Goal: Information Seeking & Learning: Check status

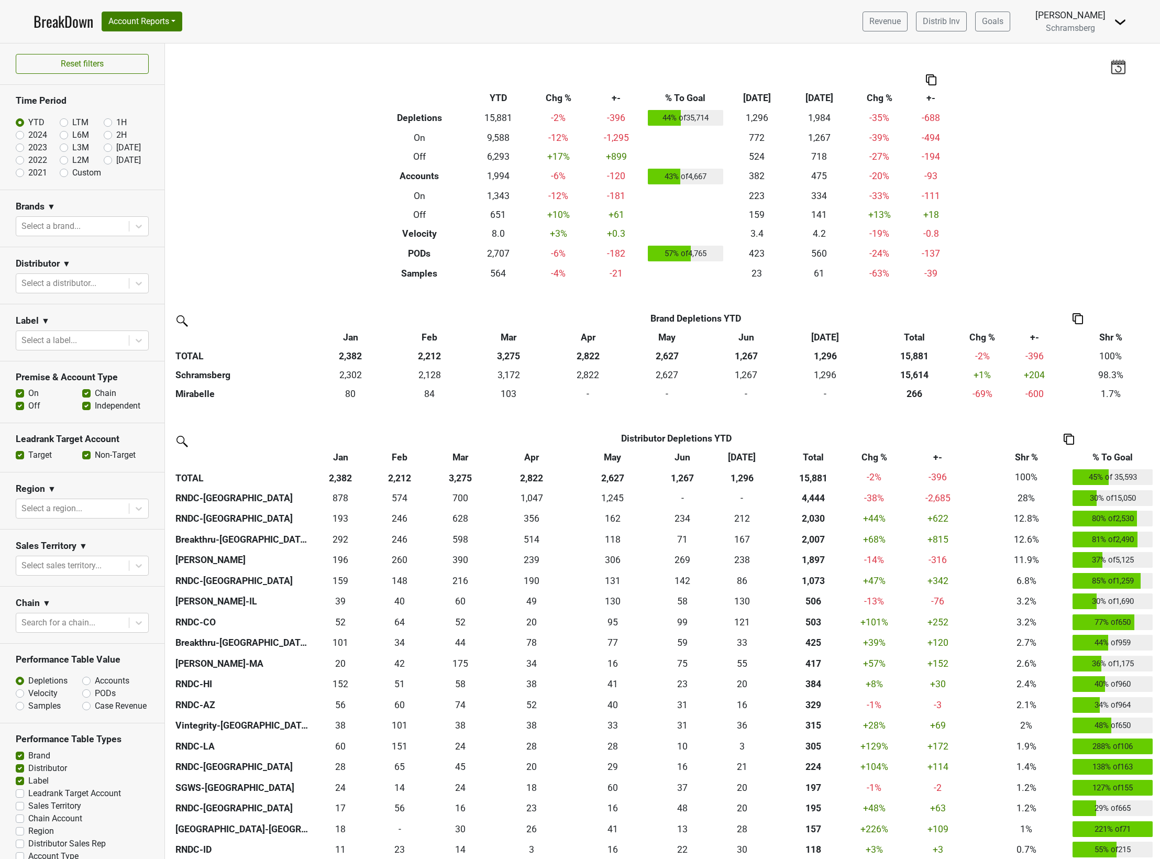
click at [342, 211] on div "Filters Breakdown Type YTD Chg % +- % To Goal [DATE] ‘[DATE] Chg % +- Depletion…" at bounding box center [662, 451] width 995 height 816
click at [294, 254] on div "Filters Breakdown Type YTD Chg % +- % To Goal [DATE] ‘[DATE] Chg % +- Depletion…" at bounding box center [662, 451] width 995 height 816
click at [288, 249] on div "Filters Breakdown Type YTD Chg % +- % To Goal [DATE] ‘[DATE] Chg % +- Depletion…" at bounding box center [662, 451] width 995 height 816
click at [295, 129] on div "Filters Breakdown Type YTD Chg % +- % To Goal [DATE] ‘[DATE] Chg % +- Depletion…" at bounding box center [662, 451] width 995 height 816
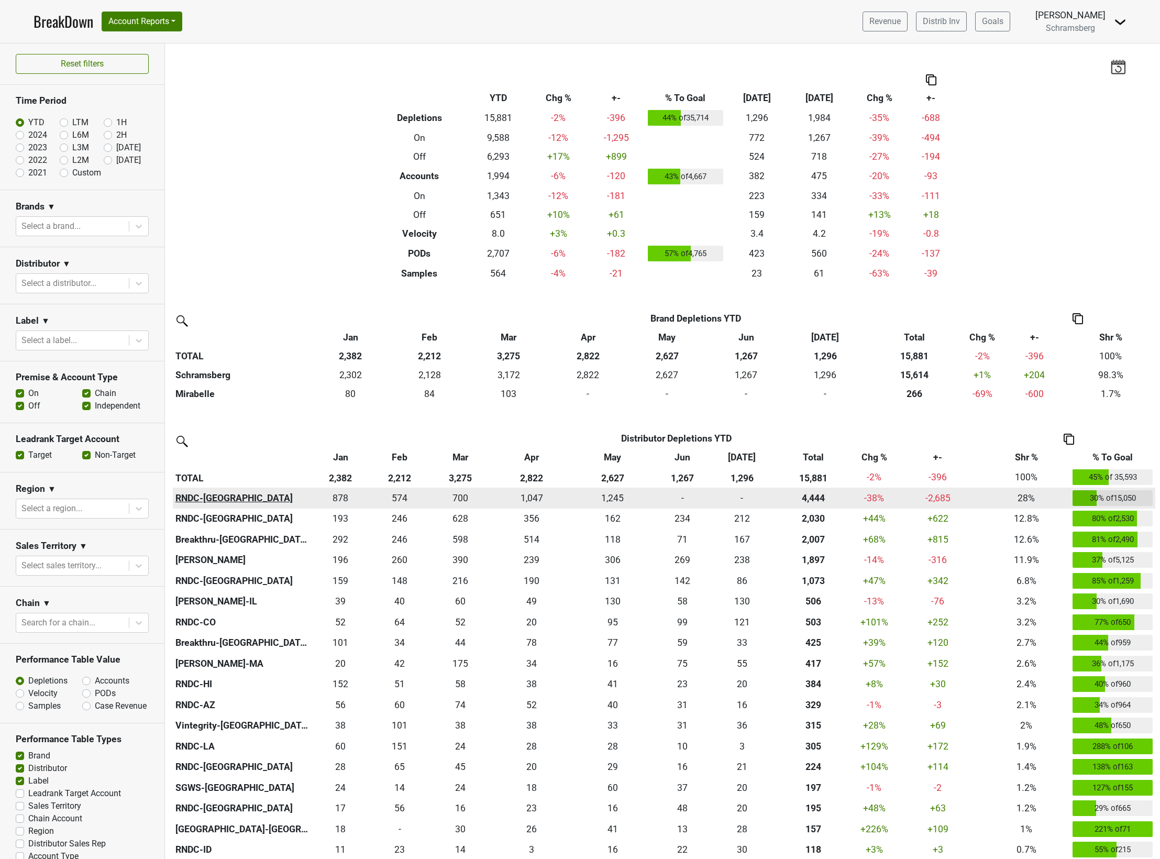
click at [195, 498] on th "RNDC-[GEOGRAPHIC_DATA]" at bounding box center [242, 498] width 138 height 21
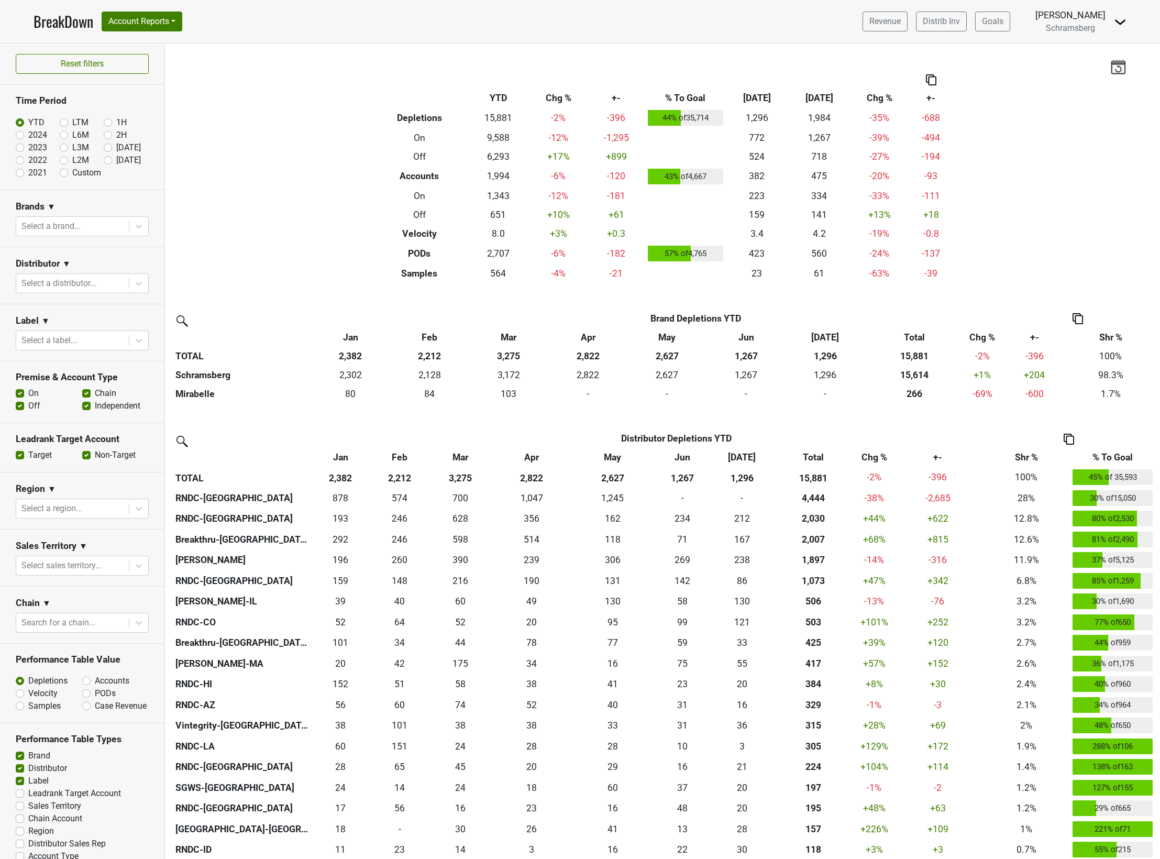
click at [262, 246] on div "Filters Breakdown Type YTD Chg % +- % To Goal Jul ‘25 Jul ‘24 Chg % +- Depletio…" at bounding box center [662, 451] width 995 height 816
click at [262, 255] on div "Filters Breakdown Type YTD Chg % +- % To Goal Jul ‘25 Jul ‘24 Chg % +- Depletio…" at bounding box center [662, 451] width 995 height 816
click at [264, 249] on div "Filters Breakdown Type YTD Chg % +- % To Goal Jul ‘25 Jul ‘24 Chg % +- Depletio…" at bounding box center [662, 451] width 995 height 816
click at [278, 244] on div "Filters Breakdown Type YTD Chg % +- % To Goal [DATE] ‘[DATE] Chg % +- Depletion…" at bounding box center [662, 451] width 995 height 816
click at [273, 193] on div "Filters Breakdown Type YTD Chg % +- % To Goal [DATE] ‘[DATE] Chg % +- Depletion…" at bounding box center [662, 451] width 995 height 816
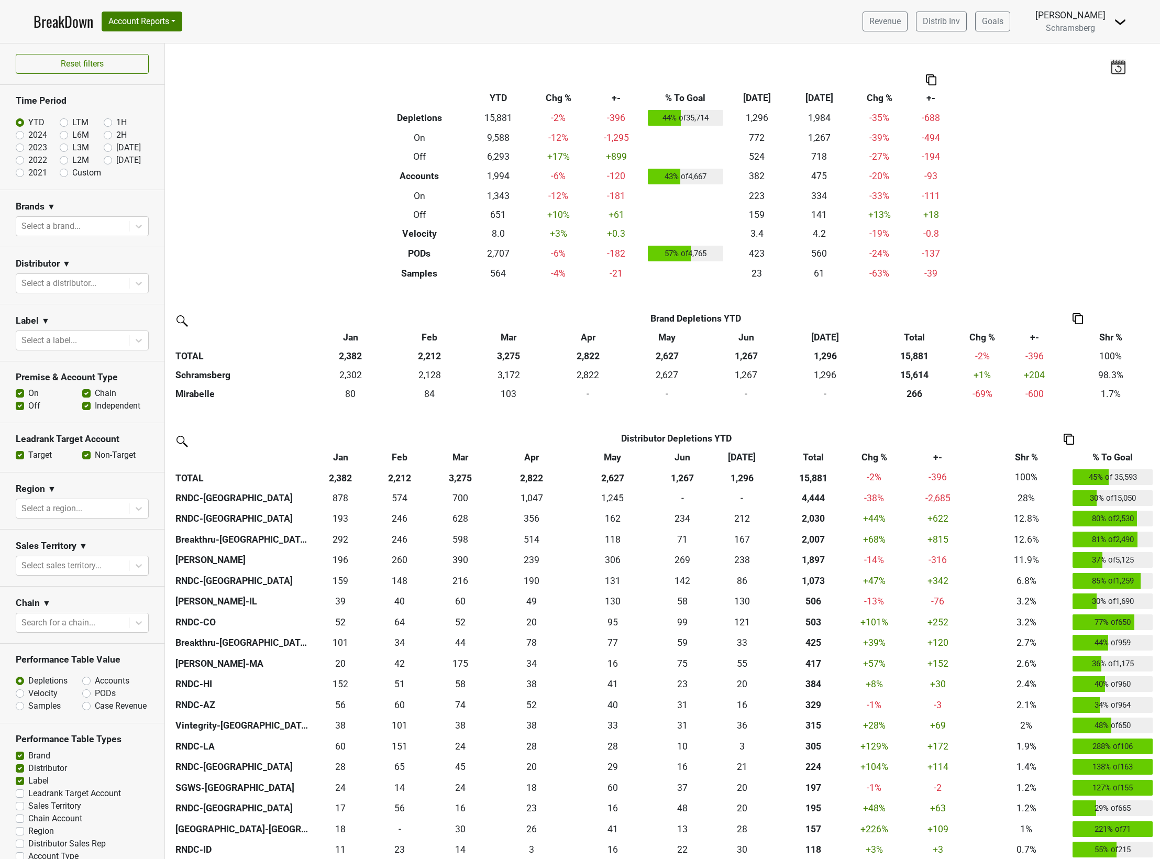
click at [269, 228] on div "Filters Breakdown Type YTD Chg % +- % To Goal [DATE] ‘[DATE] Chg % +- Depletion…" at bounding box center [662, 451] width 995 height 816
click at [234, 226] on div "Filters Breakdown Type YTD Chg % +- % To Goal [DATE] ‘[DATE] Chg % +- Depletion…" at bounding box center [662, 451] width 995 height 816
click at [255, 217] on div "Filters Breakdown Type YTD Chg % +- % To Goal [DATE] ‘[DATE] Chg % +- Depletion…" at bounding box center [662, 451] width 995 height 816
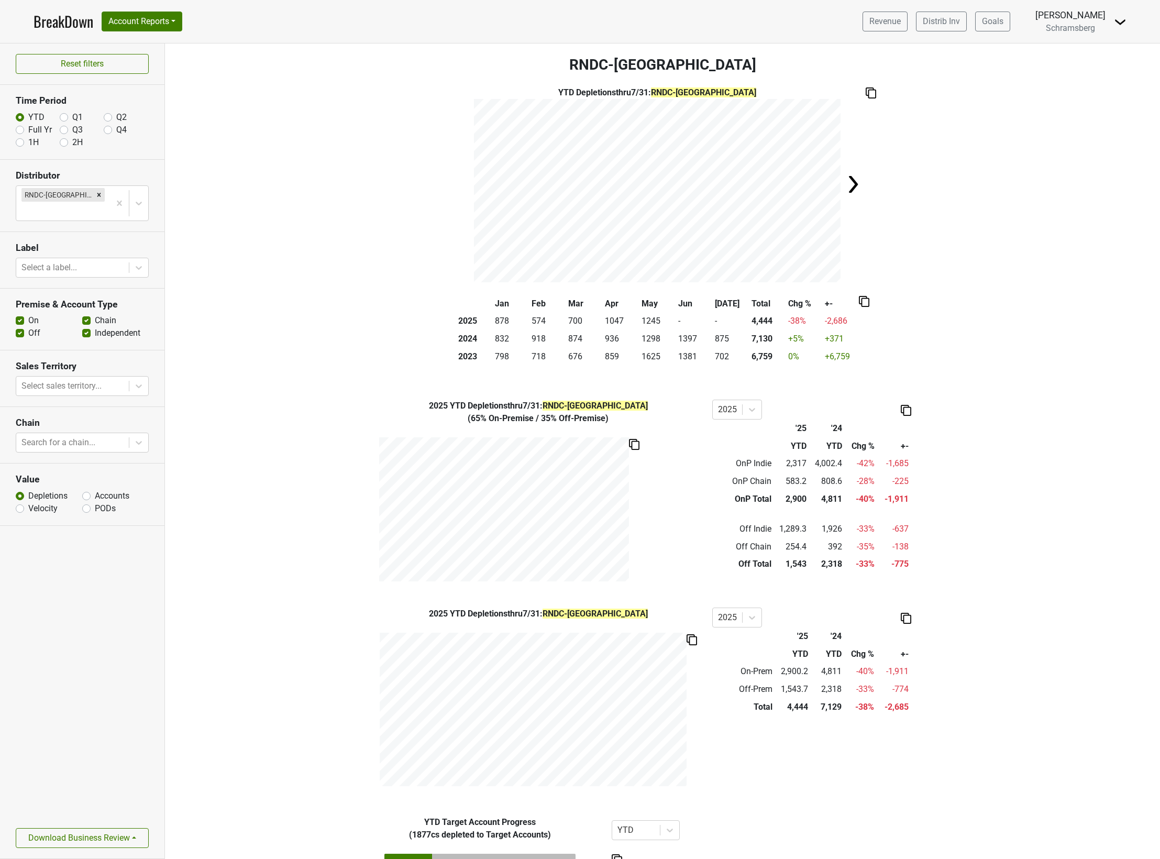
click at [214, 793] on div "Filters RNDC-CA YTD Depletions thru 7/31 : RNDC-CA Jan Feb Mar Apr May Jun Jul …" at bounding box center [662, 451] width 995 height 816
click at [284, 516] on div "2025 YTD Depletions thru 7/31 : RNDC-[GEOGRAPHIC_DATA] ( 65% On-Premise / 35% O…" at bounding box center [662, 491] width 995 height 182
click at [301, 724] on div "2025 YTD Depletions thru 7/31 : RNDC-CA 2025 '25 '24 YTD YTD Chg % +- On-Prem 2…" at bounding box center [662, 699] width 995 height 182
click at [272, 545] on div "2025 YTD Depletions thru 7/31 : RNDC-CA ( 65% On-Premise / 35% Off-Premise ) 20…" at bounding box center [662, 491] width 995 height 182
click at [258, 364] on div "Jan Feb Mar Apr May Jun Jul Total Chg % +- 2025 878 574 700 1047 1245 - - 4,444…" at bounding box center [663, 334] width 970 height 79
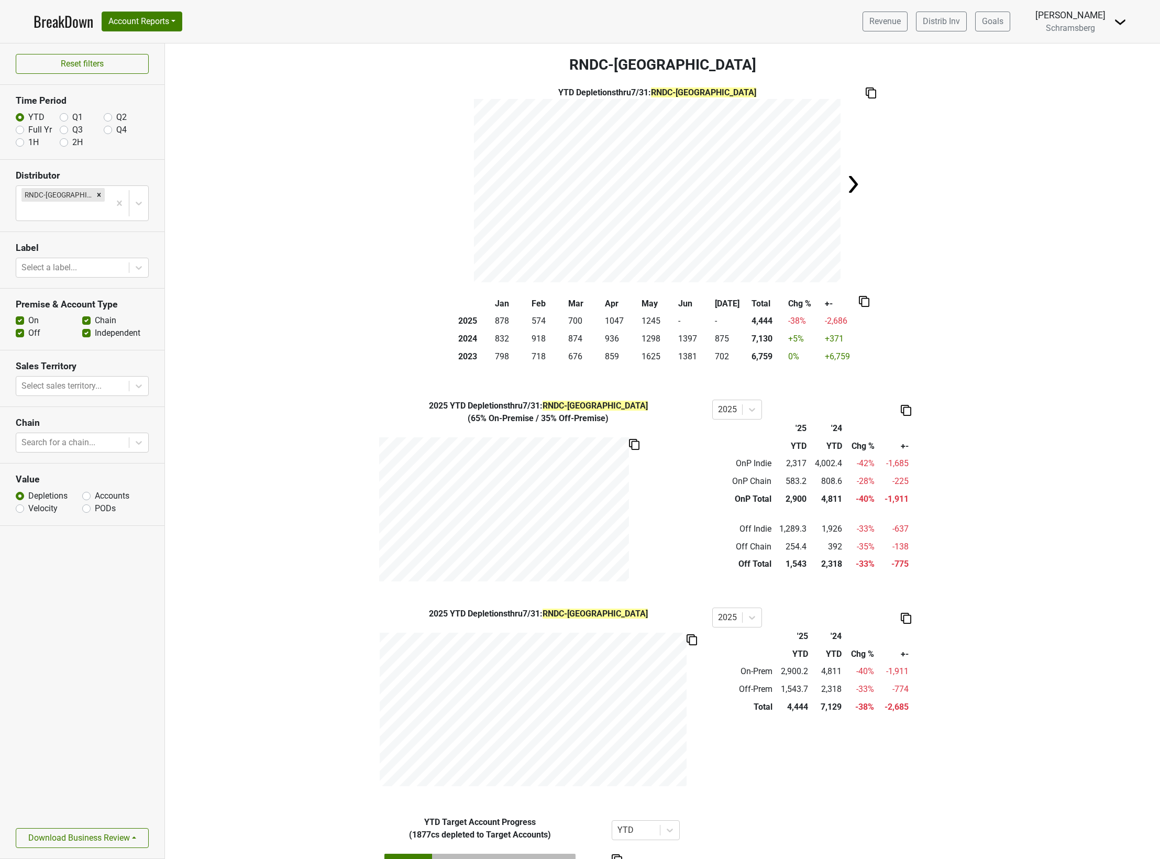
click at [266, 450] on div "2025 YTD Depletions thru 7/31 : RNDC-CA ( 65% On-Premise / 35% Off-Premise ) 20…" at bounding box center [662, 491] width 995 height 182
click at [253, 425] on div "2025 YTD Depletions thru 7/31 : RNDC-CA ( 65% On-Premise / 35% Off-Premise ) 20…" at bounding box center [662, 491] width 995 height 182
click at [320, 339] on div "Jan Feb Mar Apr May Jun Jul Total Chg % +- 2025 878 574 700 1047 1245 - - 4,444…" at bounding box center [663, 334] width 970 height 79
click at [304, 349] on div "Jan Feb Mar Apr May Jun Jul Total Chg % +- 2025 878 574 700 1047 1245 - - 4,444…" at bounding box center [663, 334] width 970 height 79
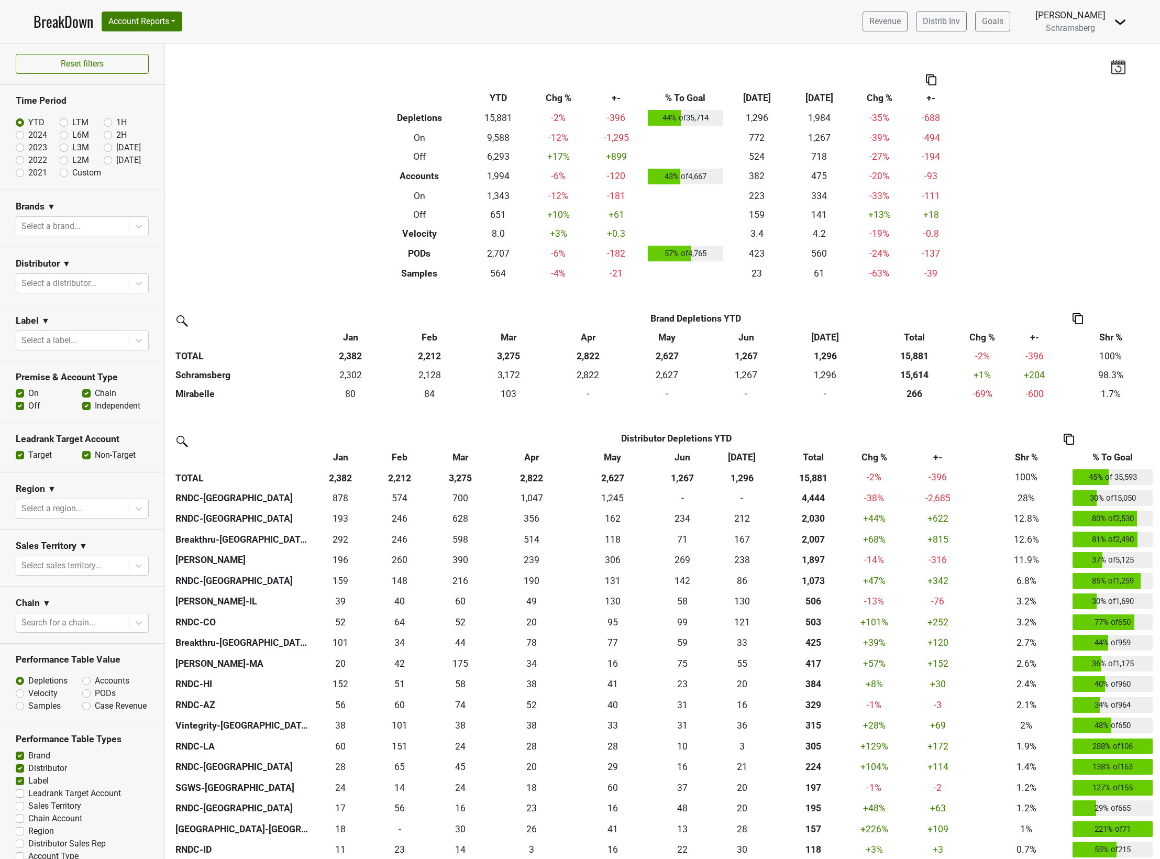
click at [255, 171] on div "Filters Breakdown Type YTD Chg % +- % To Goal Jul ‘25 Jul ‘24 Chg % +- Depletio…" at bounding box center [662, 451] width 995 height 816
click at [278, 200] on div "Filters Breakdown Type YTD Chg % +- % To Goal [DATE] ‘[DATE] Chg % +- Depletion…" at bounding box center [662, 451] width 995 height 816
click at [292, 230] on div "Filters Breakdown Type YTD Chg % +- % To Goal [DATE] ‘[DATE] Chg % +- Depletion…" at bounding box center [662, 451] width 995 height 816
click at [291, 243] on div "Filters Breakdown Type YTD Chg % +- % To Goal [DATE] ‘[DATE] Chg % +- Depletion…" at bounding box center [662, 451] width 995 height 816
click at [281, 205] on div "Filters Breakdown Type YTD Chg % +- % To Goal [DATE] ‘[DATE] Chg % +- Depletion…" at bounding box center [662, 451] width 995 height 816
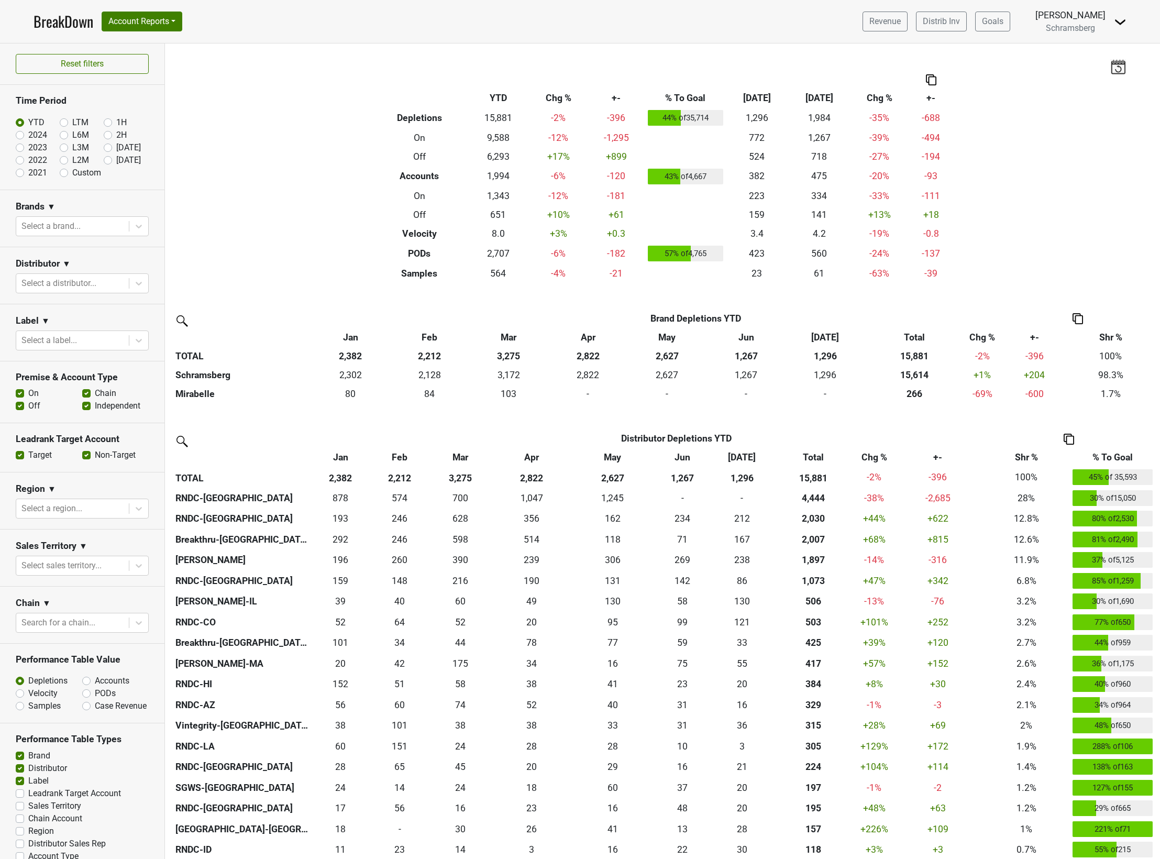
click at [287, 203] on div "Filters Breakdown Type YTD Chg % +- % To Goal Jul ‘25 Jul ‘24 Chg % +- Depletio…" at bounding box center [662, 451] width 995 height 816
click at [1052, 122] on div "Filters Breakdown Type YTD Chg % +- % To Goal Jul ‘25 Jul ‘24 Chg % +- Depletio…" at bounding box center [662, 451] width 995 height 816
click at [264, 227] on div "Filters Breakdown Type YTD Chg % +- % To Goal Jul ‘25 Jul ‘24 Chg % +- Depletio…" at bounding box center [662, 451] width 995 height 816
click at [197, 275] on div "Filters Breakdown Type YTD Chg % +- % To Goal Jul ‘25 Jul ‘24 Chg % +- Depletio…" at bounding box center [662, 451] width 995 height 816
click at [333, 100] on div "Filters Breakdown Type YTD Chg % +- % To Goal Jul ‘25 Jul ‘24 Chg % +- Depletio…" at bounding box center [662, 451] width 995 height 816
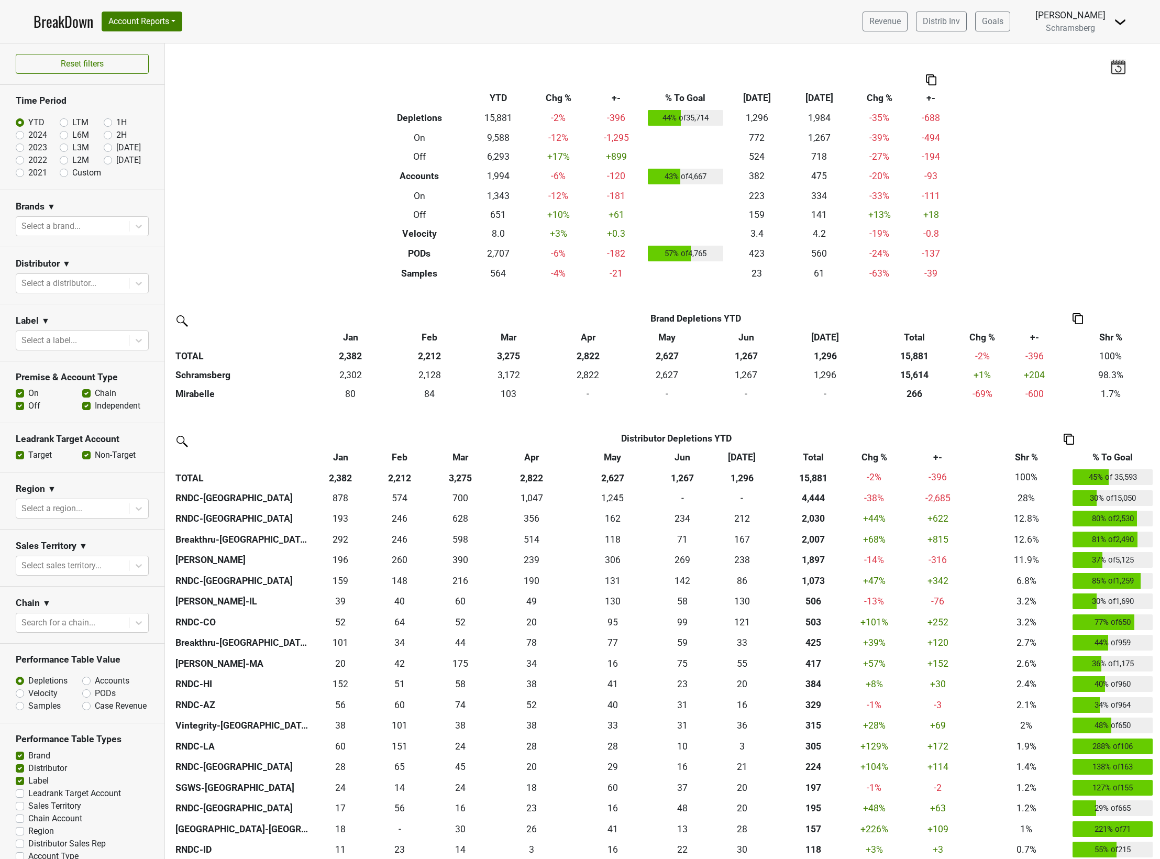
click at [298, 267] on div "Filters Breakdown Type YTD Chg % +- % To Goal Jul ‘25 Jul ‘24 Chg % +- Depletio…" at bounding box center [662, 451] width 995 height 816
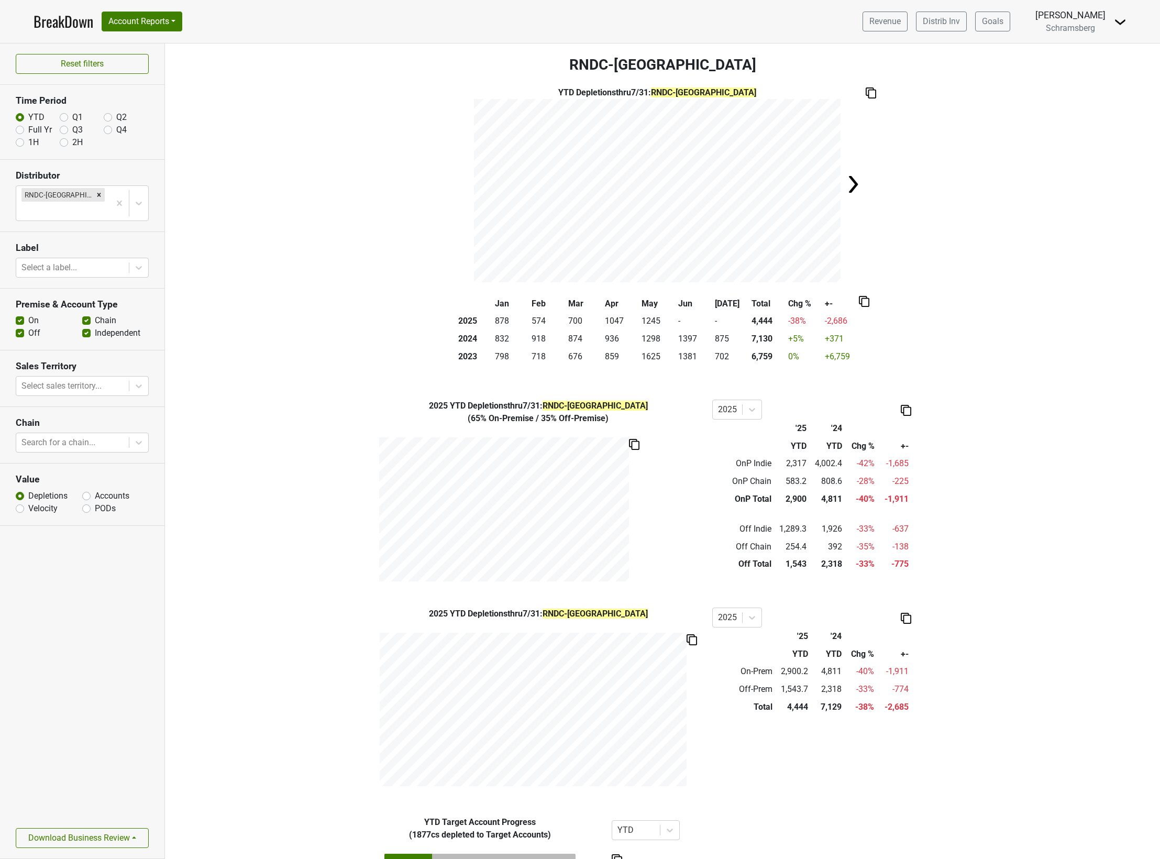
click at [345, 412] on div "2025 YTD Depletions thru 7/31 : RNDC-[GEOGRAPHIC_DATA] ( 65% On-Premise / 35% O…" at bounding box center [662, 491] width 995 height 182
